Goal: Book appointment/travel/reservation

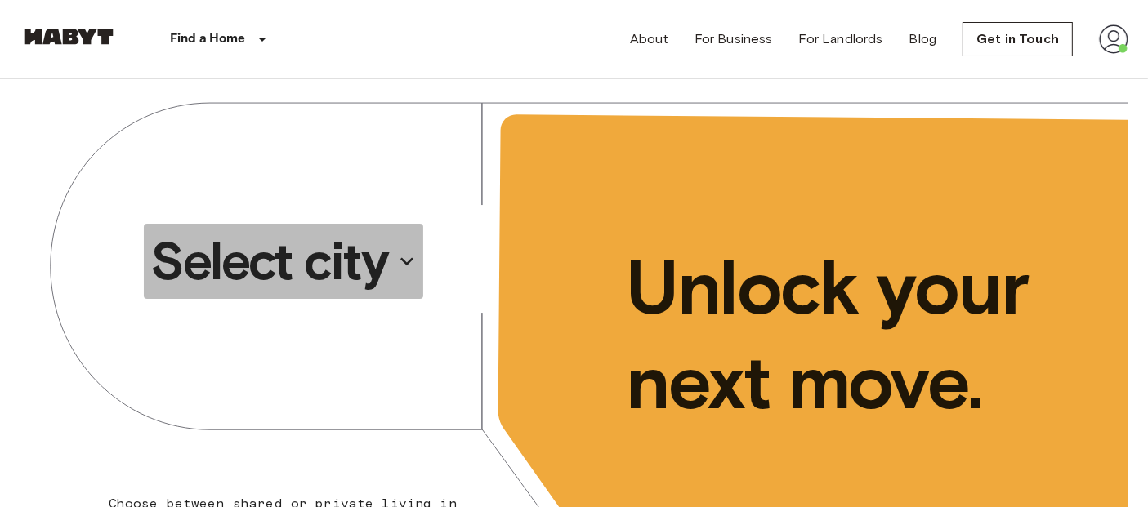
click at [248, 270] on p "Select city" at bounding box center [268, 261] width 237 height 65
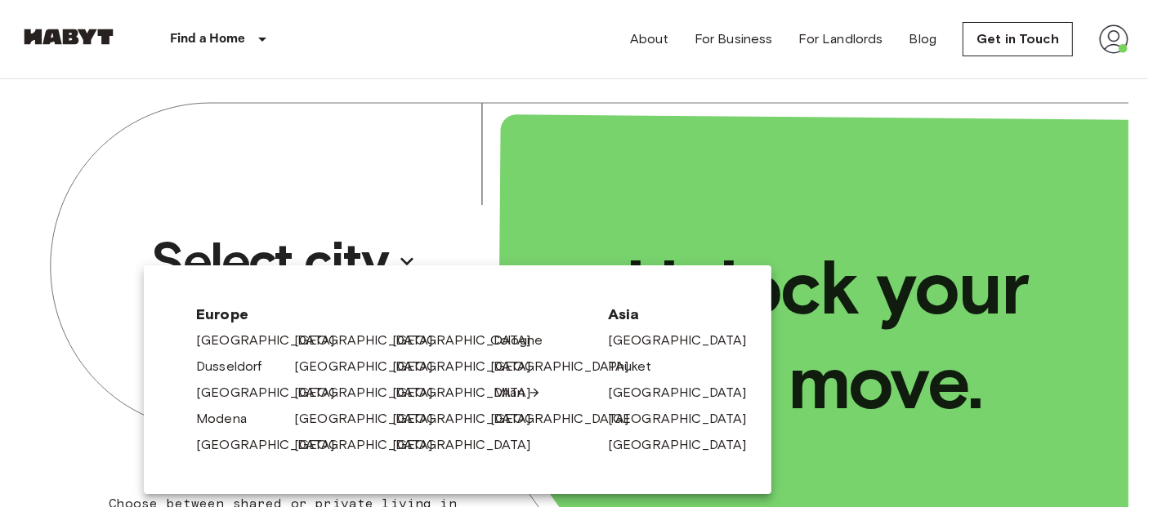
click at [502, 391] on link "Milan" at bounding box center [516, 393] width 47 height 20
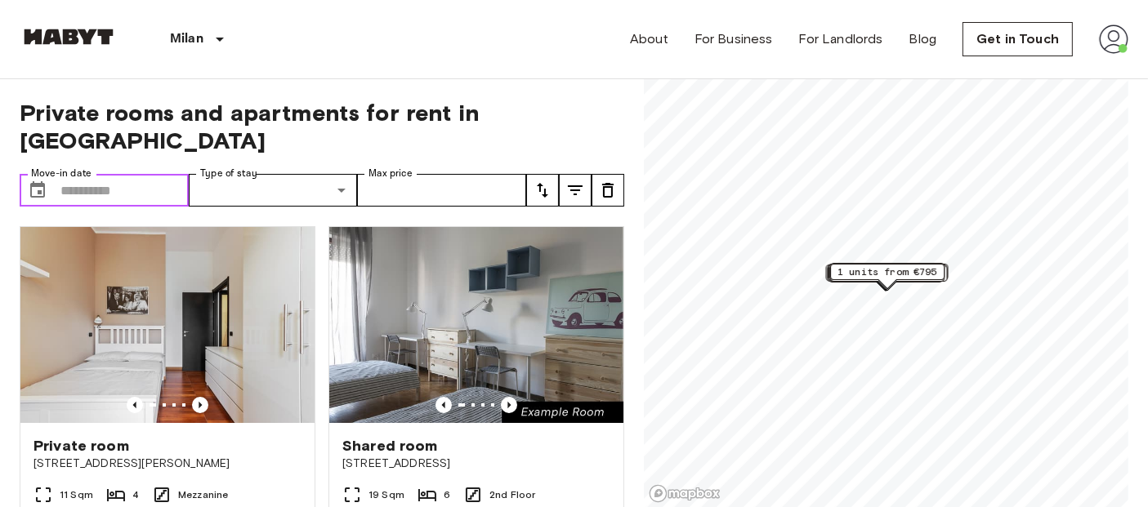
click at [108, 174] on input "Move-in date" at bounding box center [124, 190] width 128 height 33
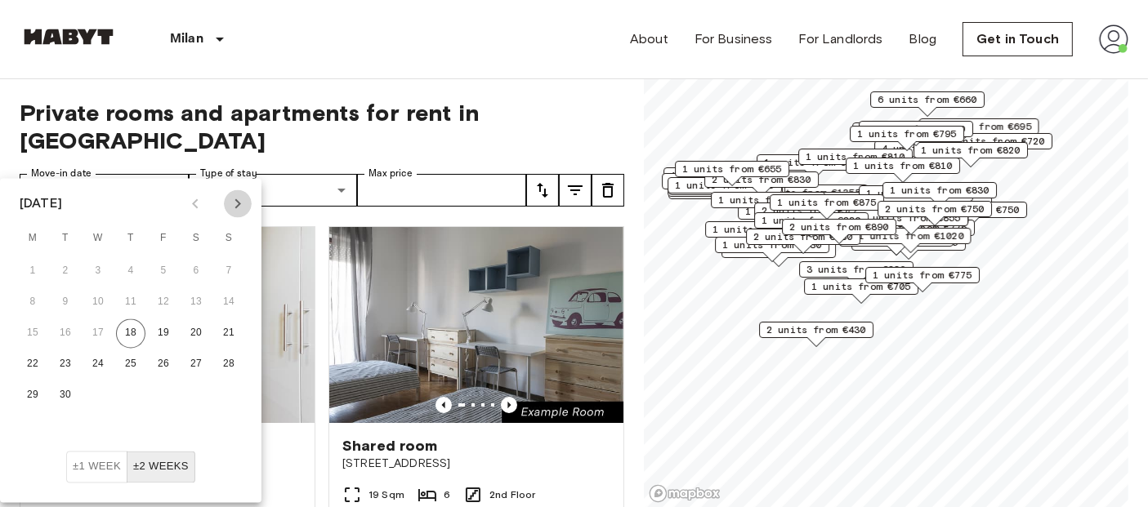
click at [242, 203] on icon "Next month" at bounding box center [238, 204] width 20 height 20
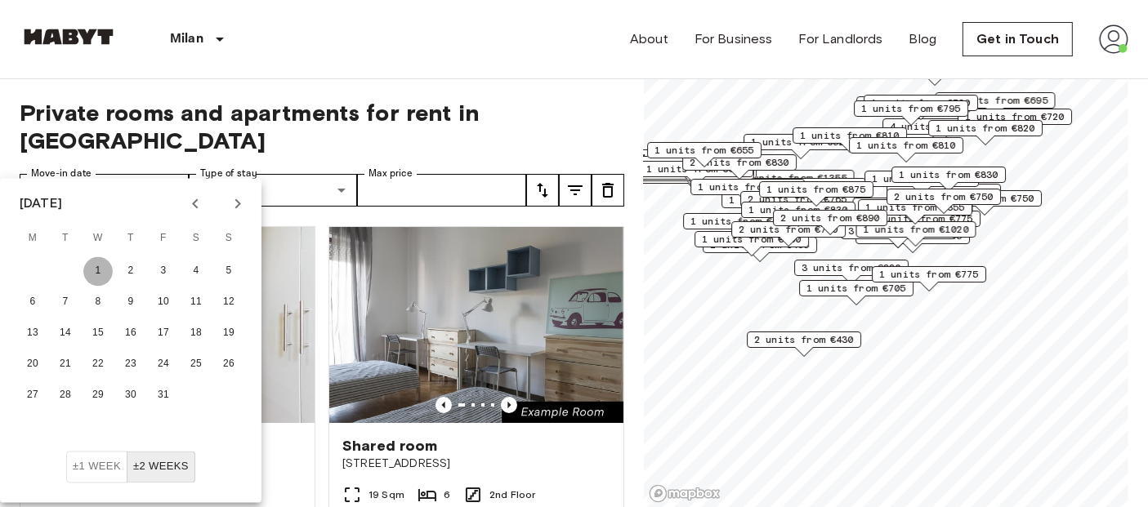
click at [107, 267] on button "1" at bounding box center [97, 271] width 29 height 29
type input "**********"
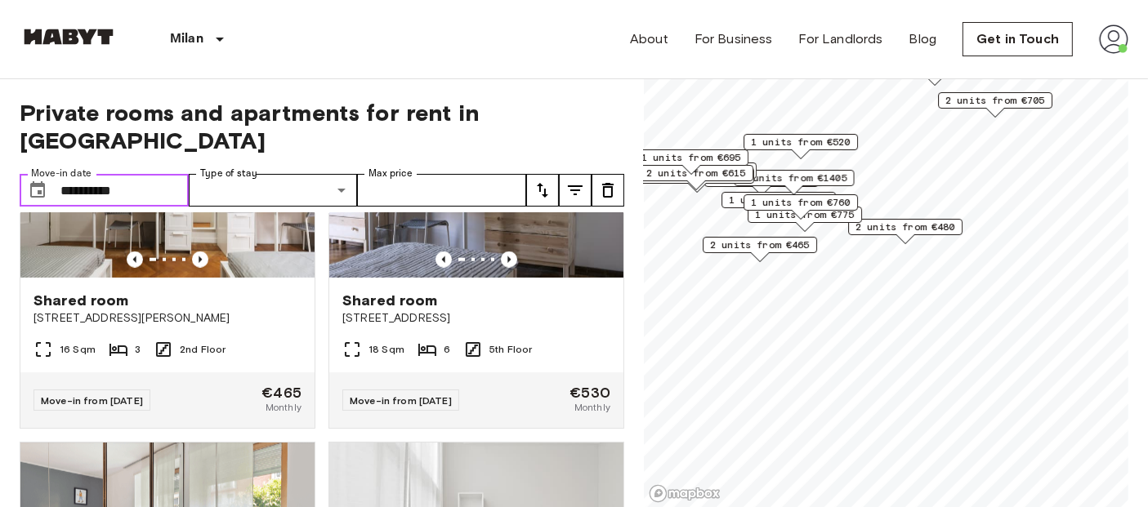
scroll to position [1951, 0]
click at [203, 222] on img at bounding box center [167, 179] width 294 height 196
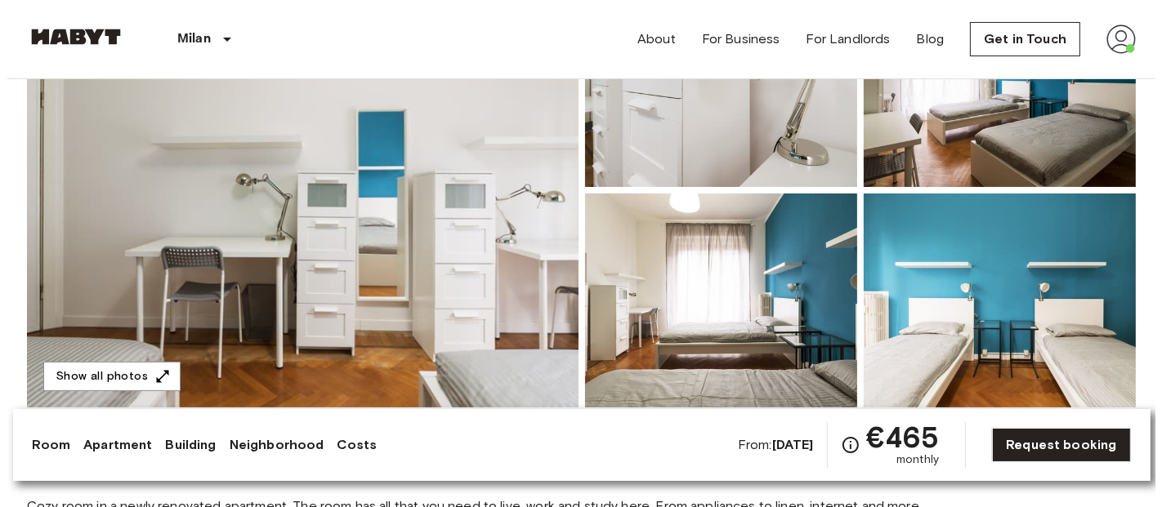
scroll to position [241, 0]
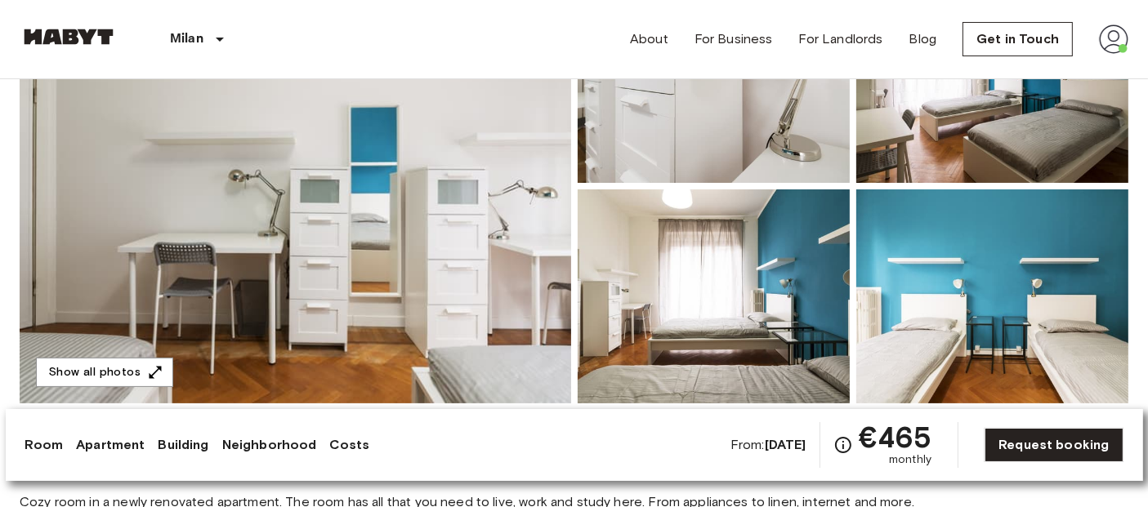
click at [240, 297] on img at bounding box center [295, 186] width 551 height 435
